Goal: Information Seeking & Learning: Learn about a topic

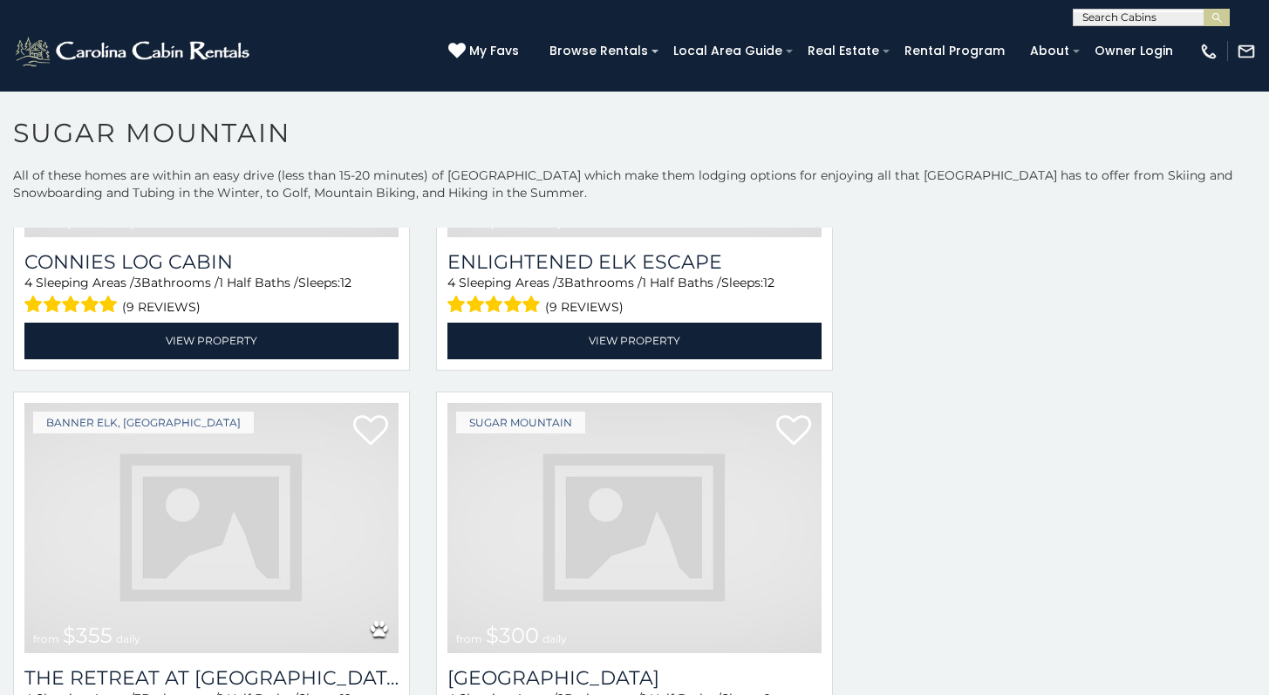
scroll to position [7, 0]
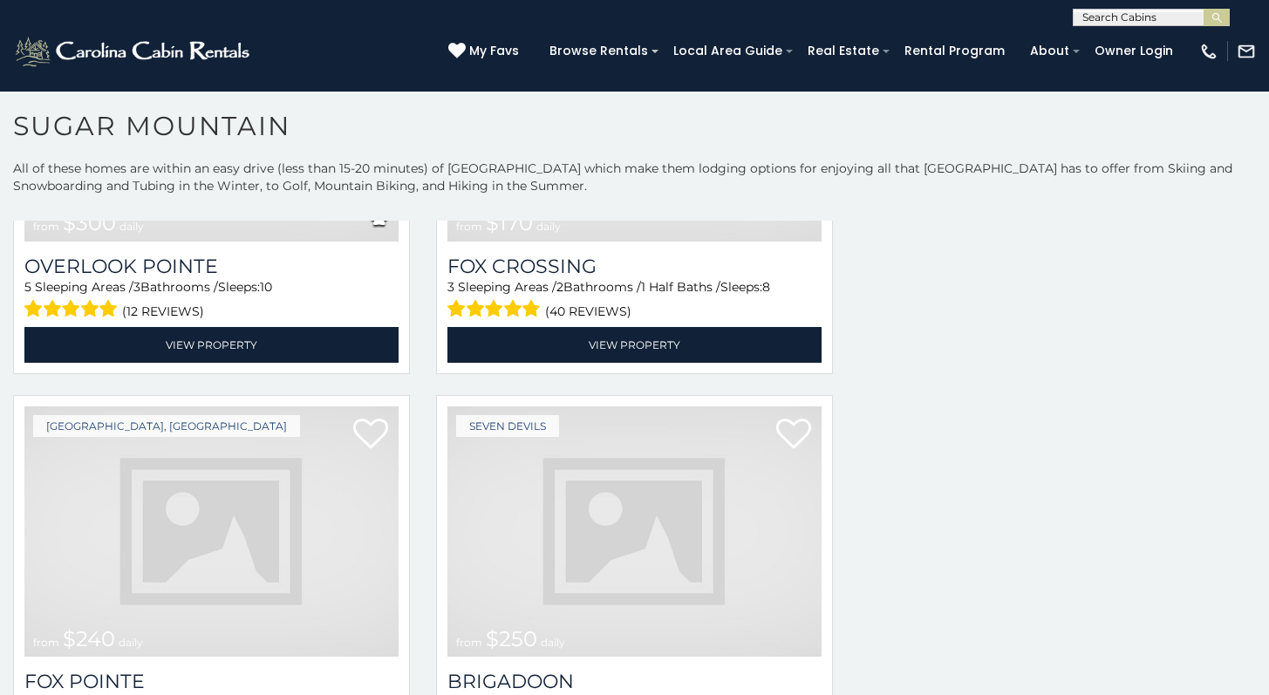
scroll to position [53, 0]
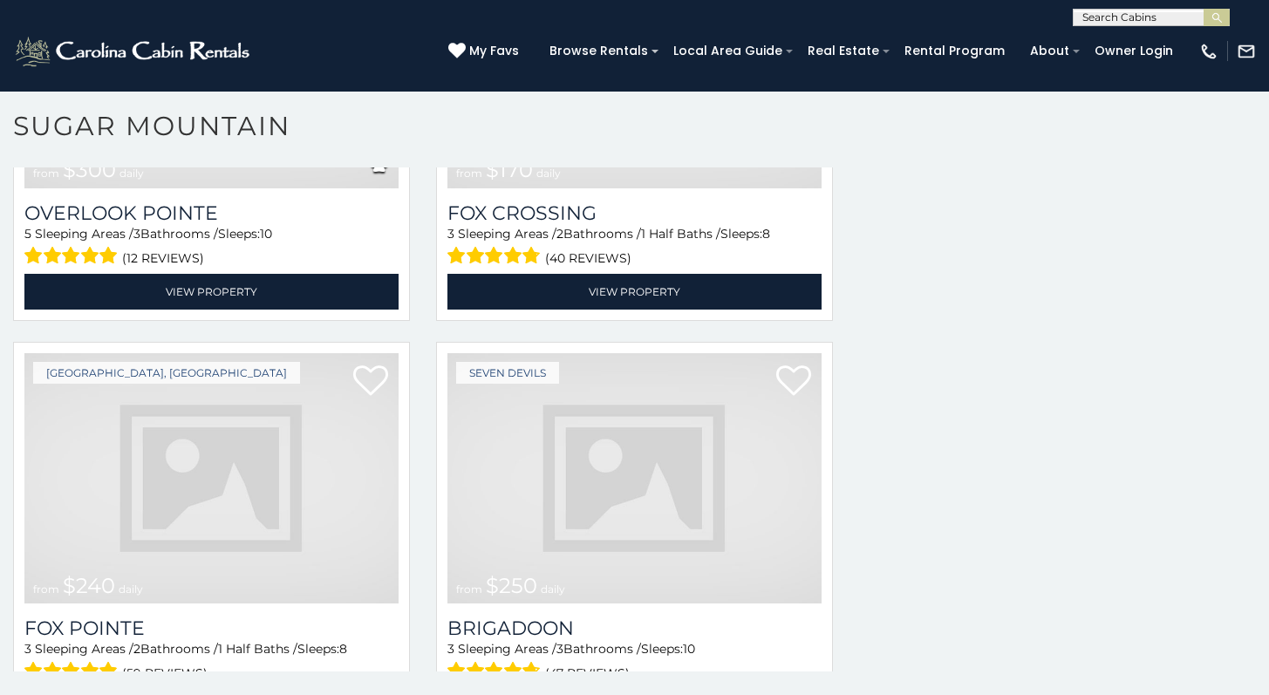
click at [526, 434] on img at bounding box center [634, 478] width 374 height 250
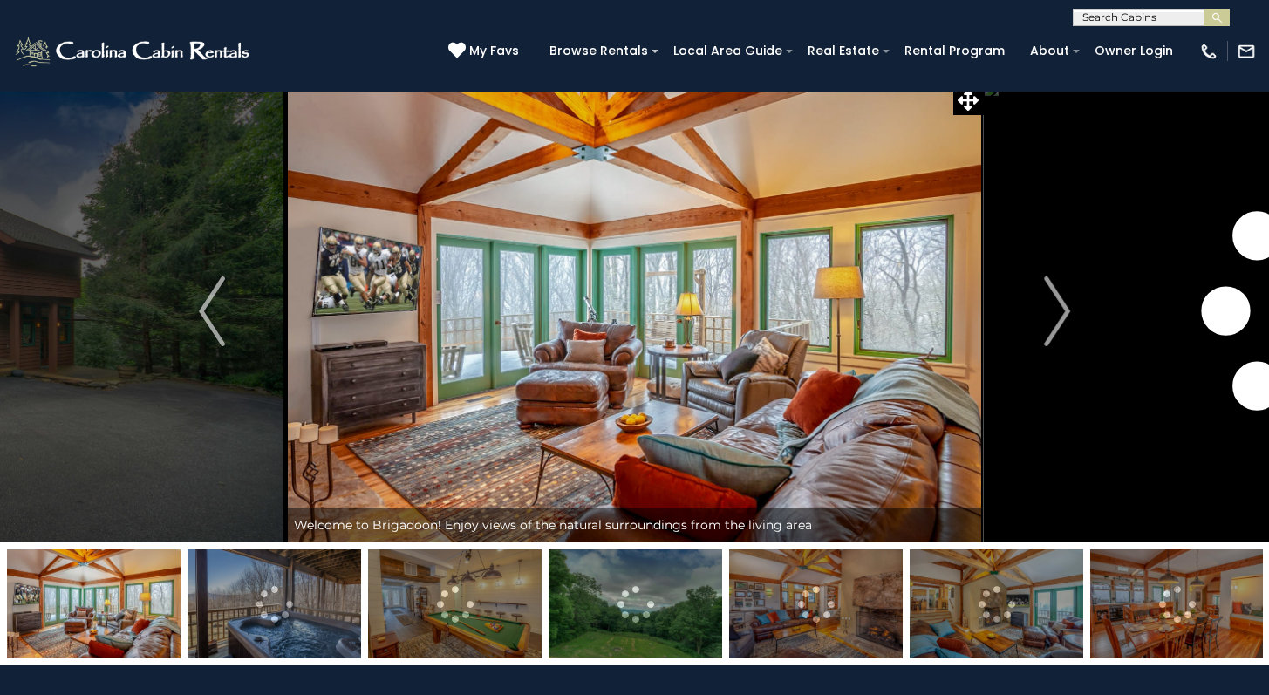
scroll to position [63, 0]
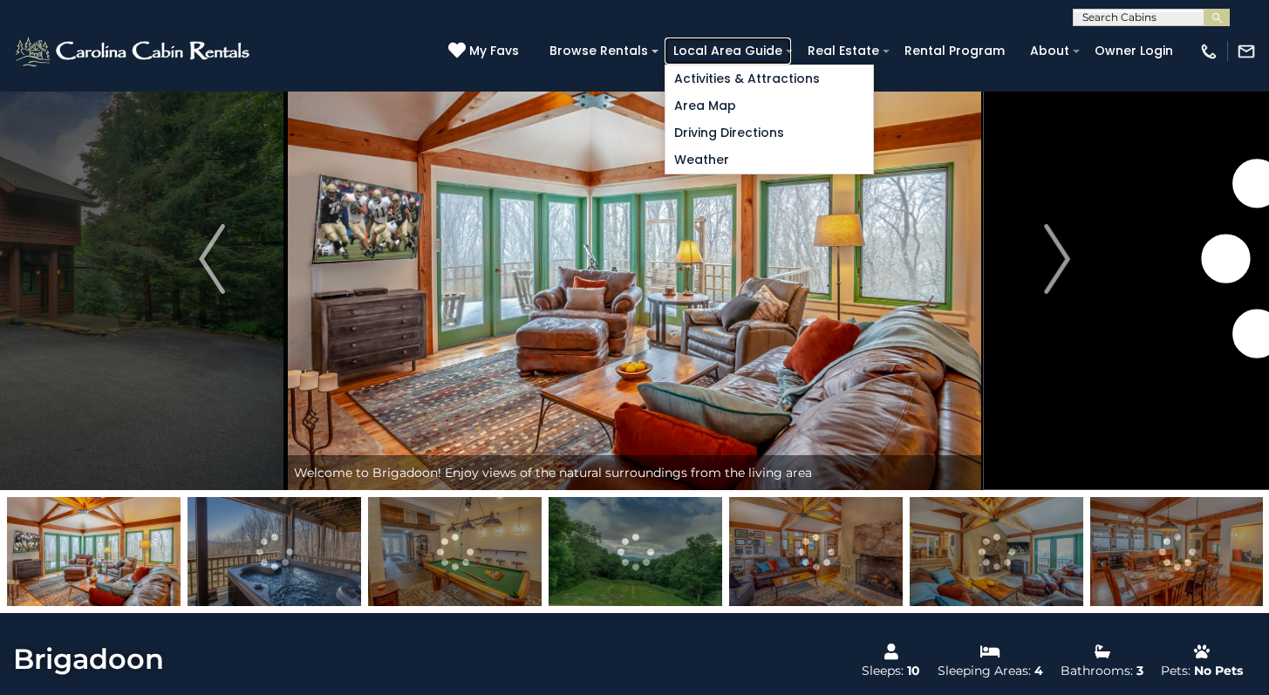
click at [774, 51] on link "Local Area Guide" at bounding box center [728, 51] width 126 height 27
